Goal: Information Seeking & Learning: Learn about a topic

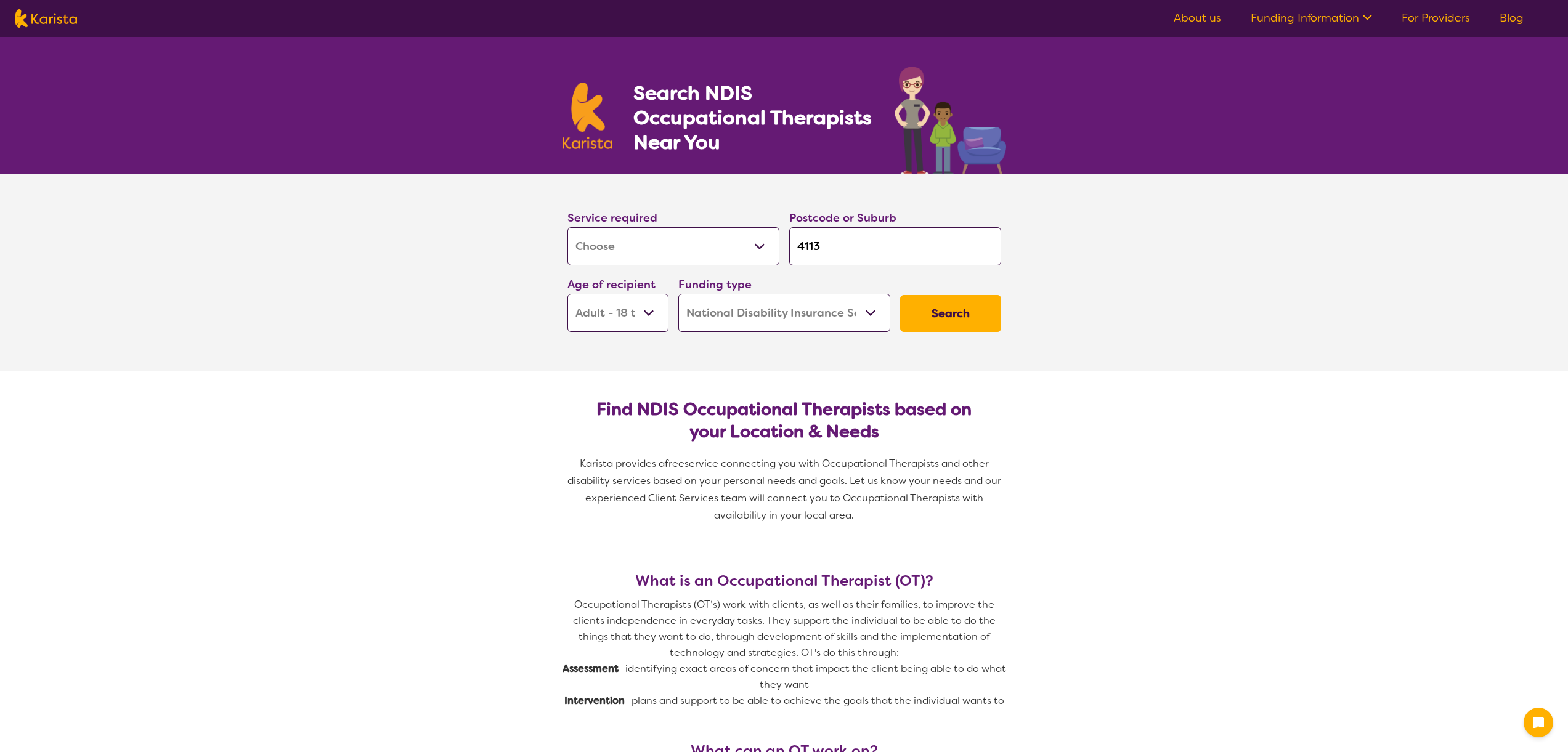
select select "[MEDICAL_DATA]"
select select "AD"
select select "NDIS"
select select "[MEDICAL_DATA]"
select select "AD"
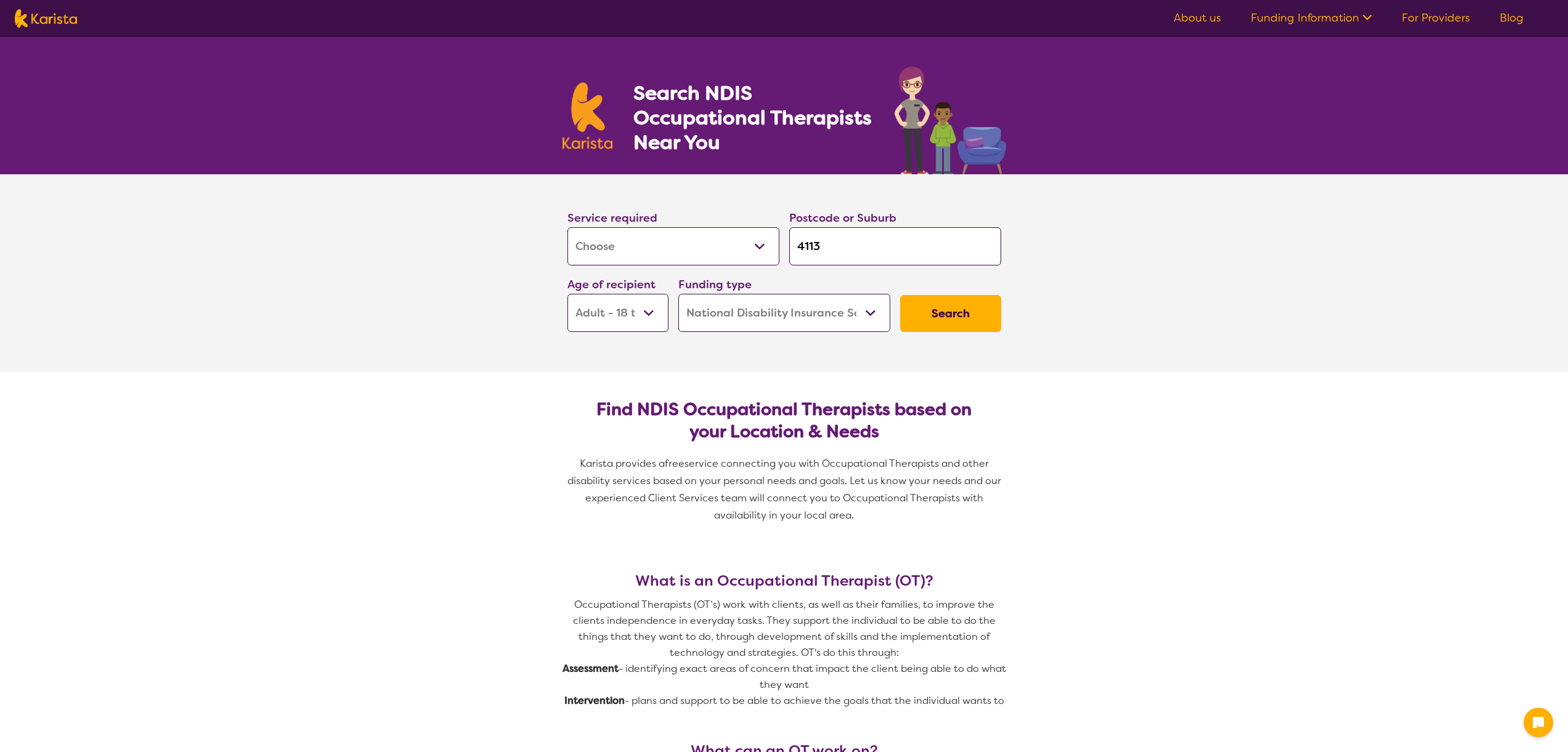
select select "NDIS"
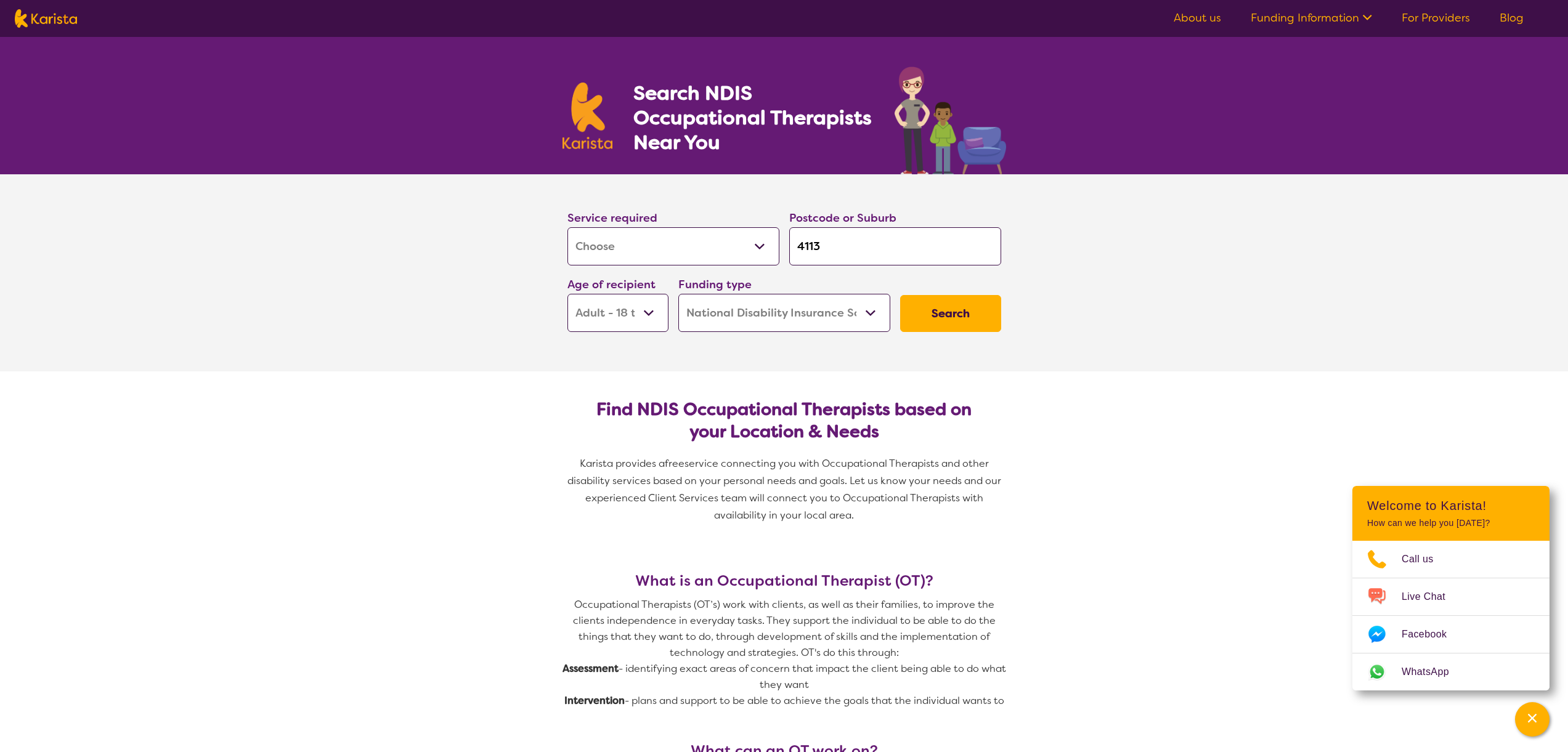
click at [55, 23] on img at bounding box center [46, 19] width 62 height 19
select select "[MEDICAL_DATA]"
select select "AD"
select select "NDIS"
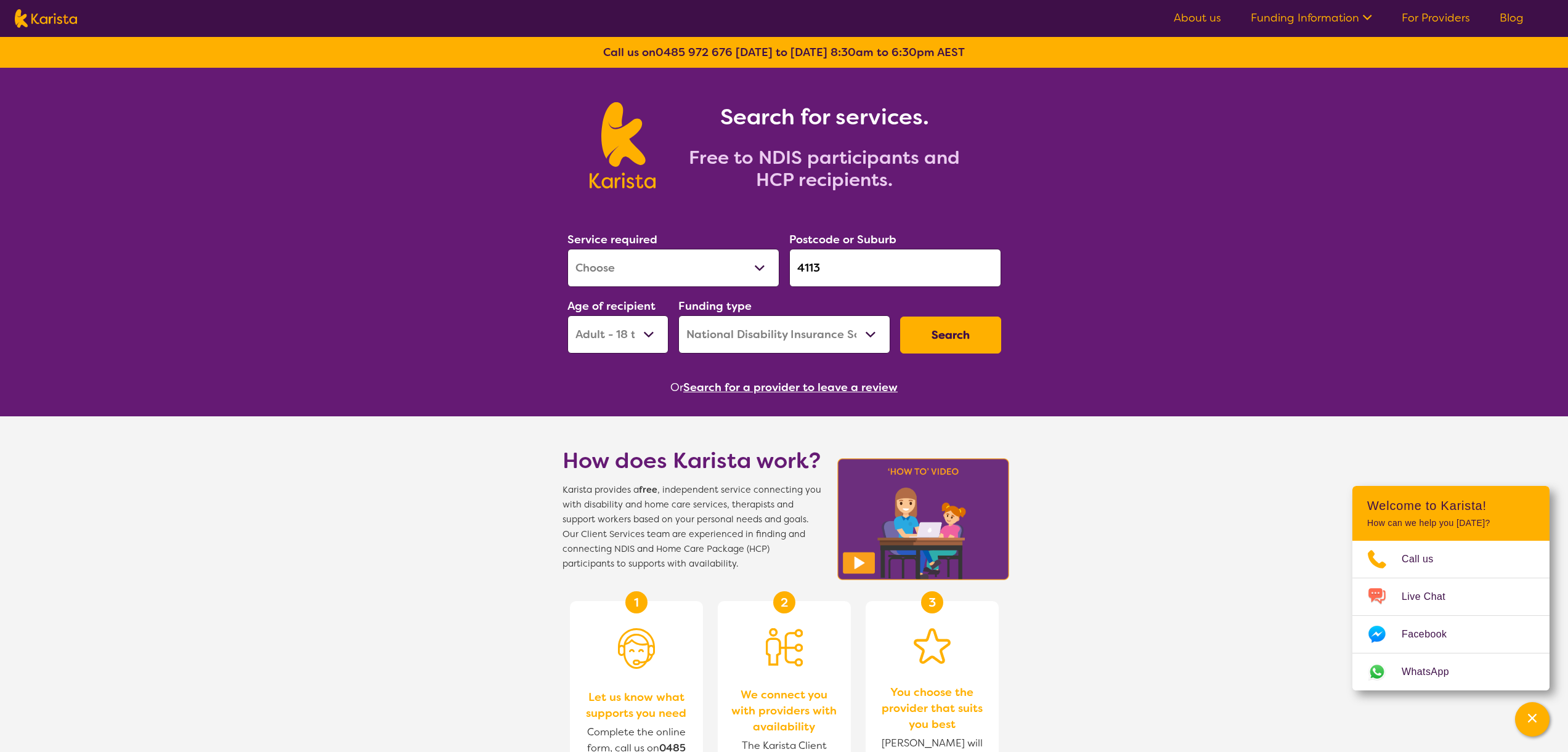
click at [851, 262] on input "4113" at bounding box center [895, 268] width 212 height 39
type input "4008"
click at [867, 324] on em "4008" at bounding box center [856, 325] width 27 height 13
click at [642, 337] on select "Early Childhood - 0 to 9 Child - 10 to 11 Adolescent - 12 to 17 Adult - 18 to 6…" at bounding box center [617, 334] width 101 height 39
select select "CH"
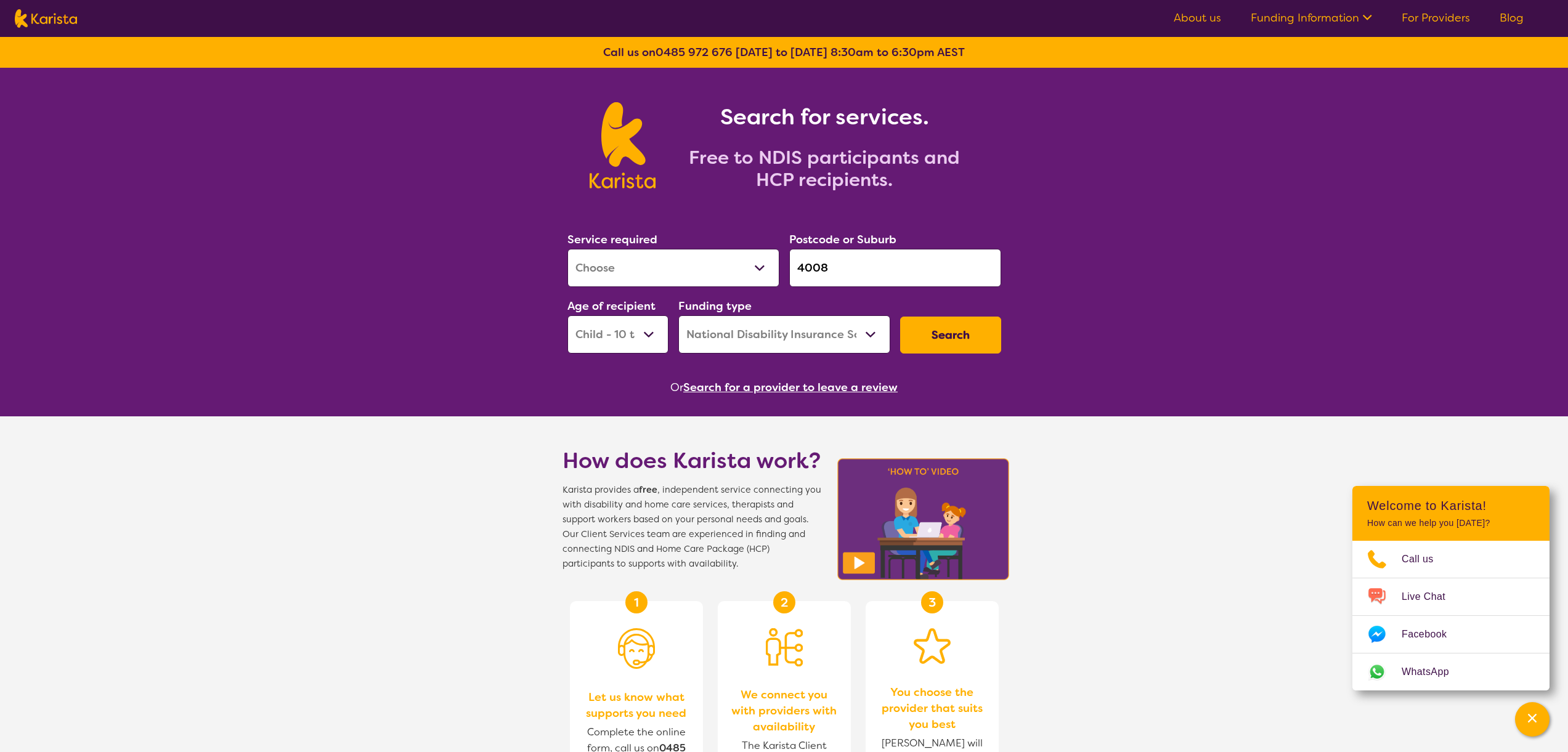
click at [567, 315] on select "Early Childhood - 0 to 9 Child - 10 to 11 Adolescent - 12 to 17 Adult - 18 to 6…" at bounding box center [617, 334] width 101 height 39
click at [966, 329] on button "Search" at bounding box center [950, 335] width 101 height 37
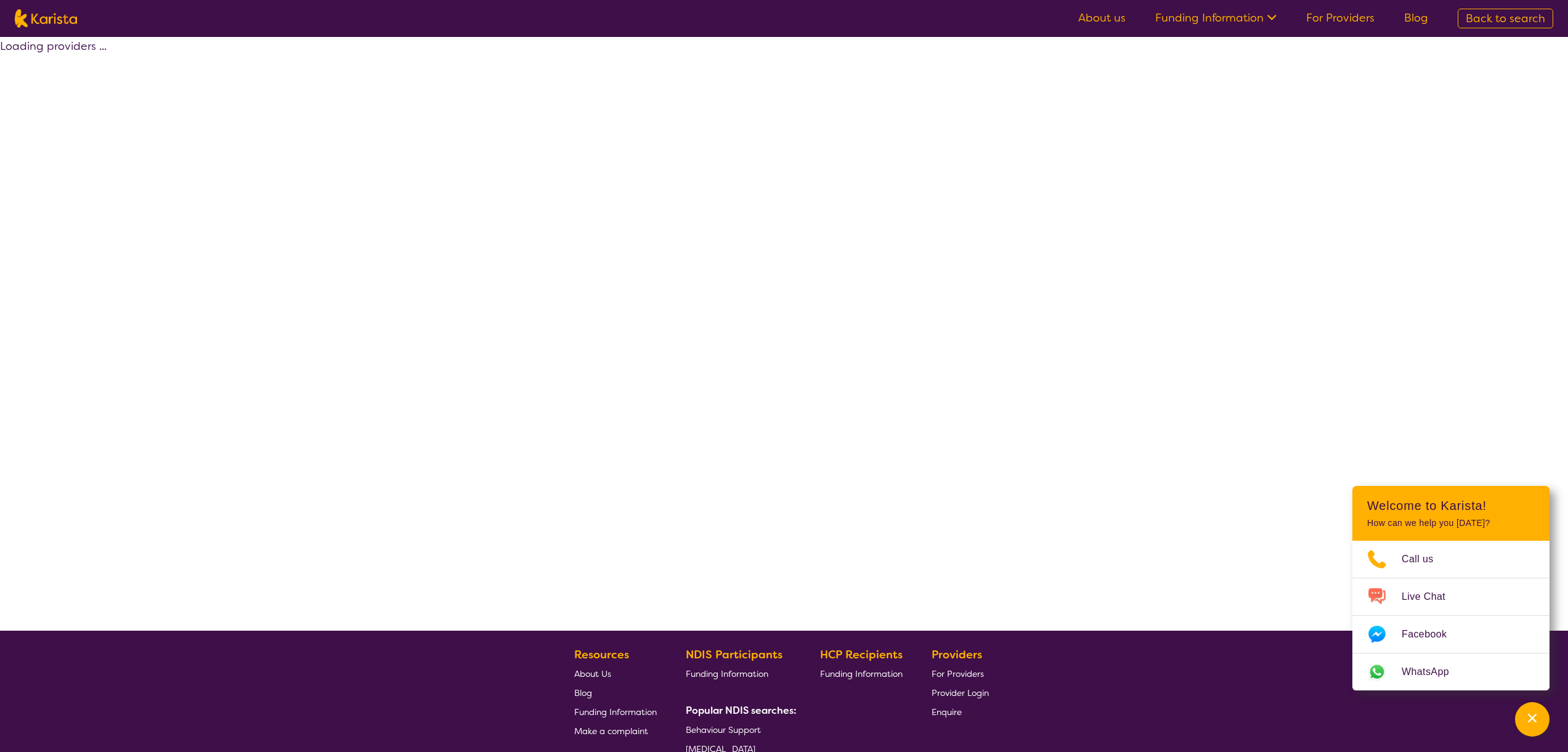
select select "by_score"
